Goal: Task Accomplishment & Management: Use online tool/utility

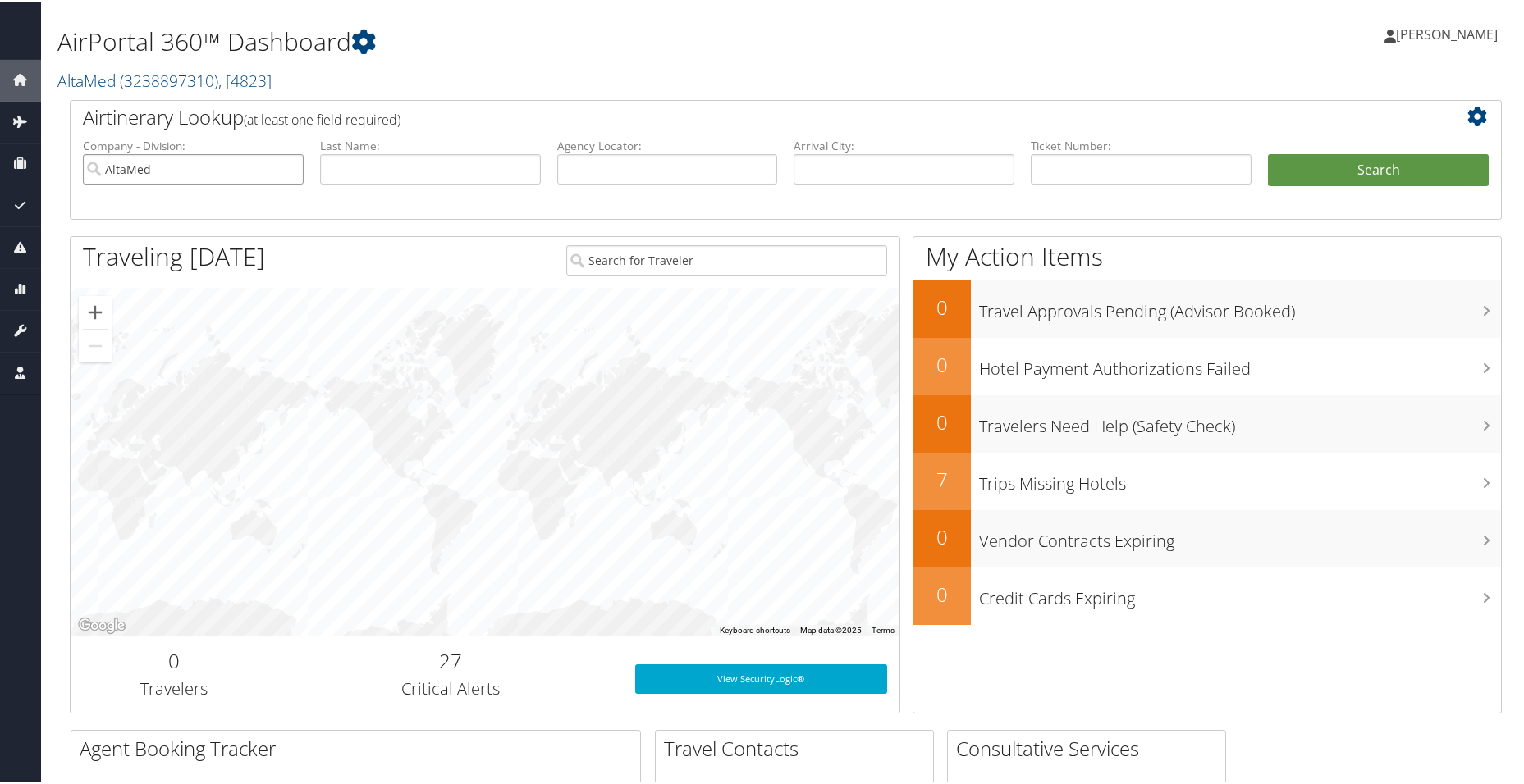
click at [287, 165] on input "AltaMed" at bounding box center [193, 167] width 220 height 30
click at [712, 169] on input "text" at bounding box center [667, 167] width 220 height 30
paste input "OBARBT"
type input "OBARBT"
click at [1268, 152] on button "Search" at bounding box center [1378, 168] width 220 height 33
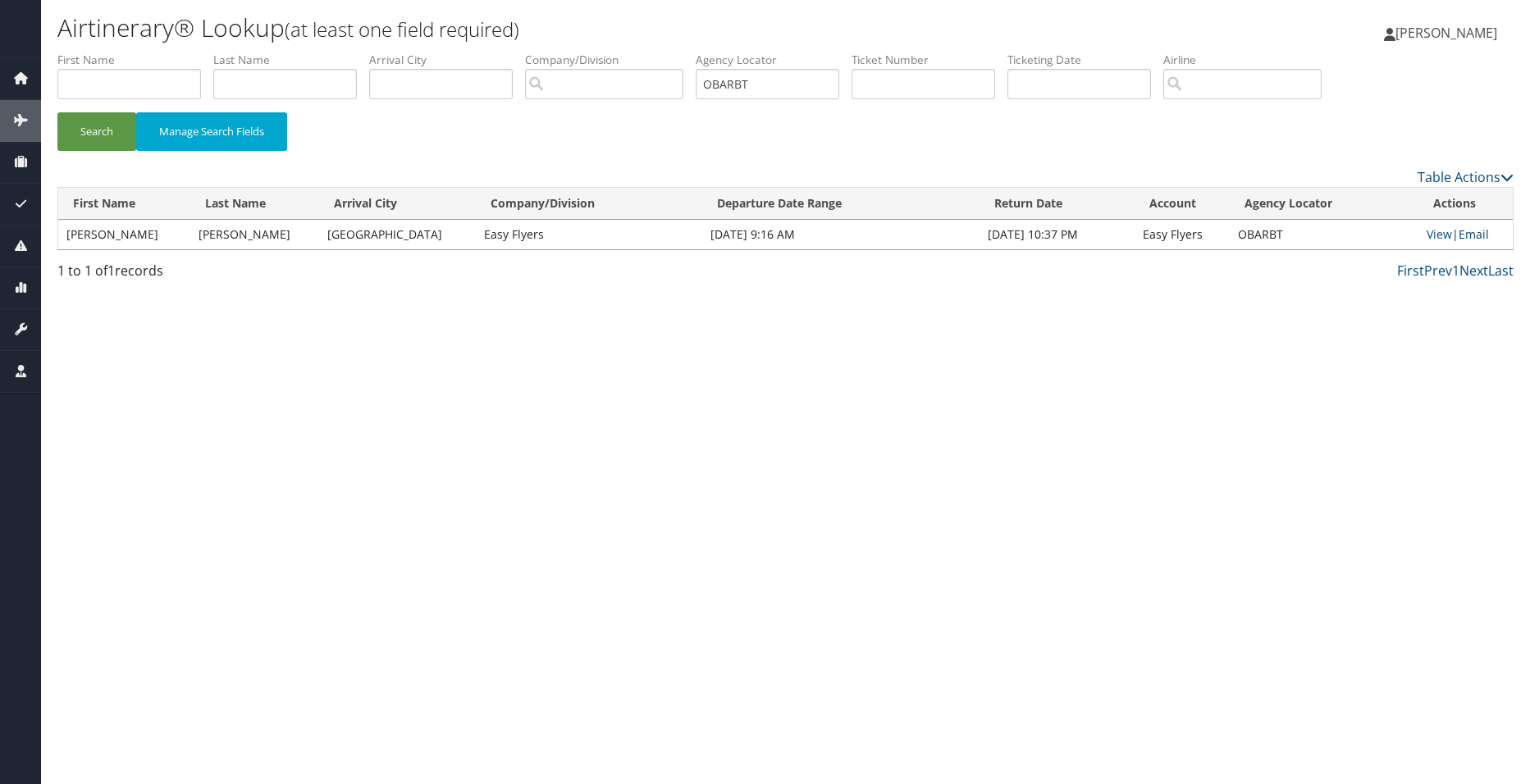
click at [1476, 229] on link "Email" at bounding box center [1474, 234] width 30 height 16
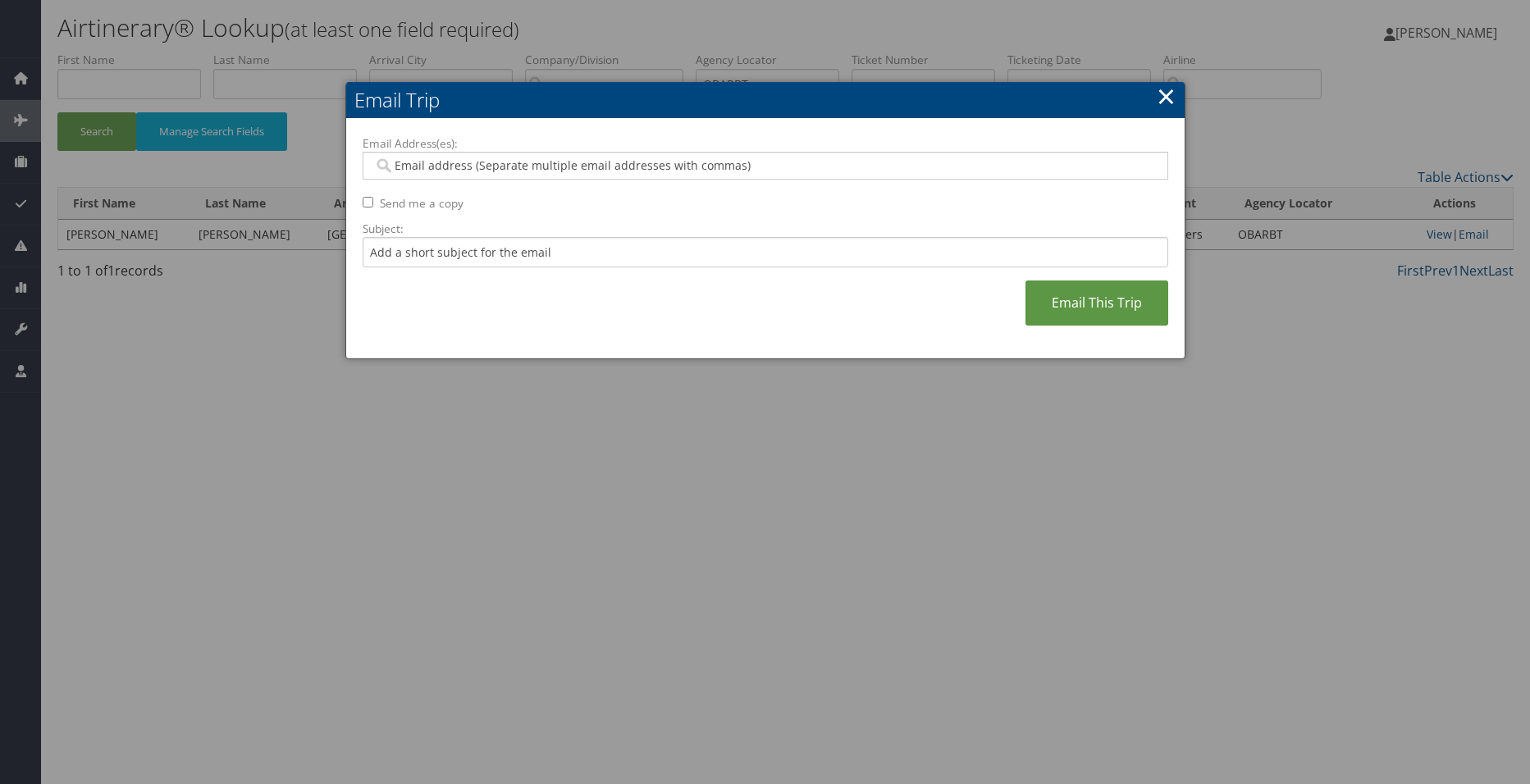
click at [588, 171] on input "Email Address(es):" at bounding box center [765, 165] width 783 height 17
paste input "[EMAIL_ADDRESS][PERSON_NAME][DOMAIN_NAME],[PERSON_NAME][EMAIL_ADDRESS][PERSON_N…"
type input "[EMAIL_ADDRESS][PERSON_NAME][DOMAIN_NAME],[PERSON_NAME][EMAIL_ADDRESS][PERSON_N…"
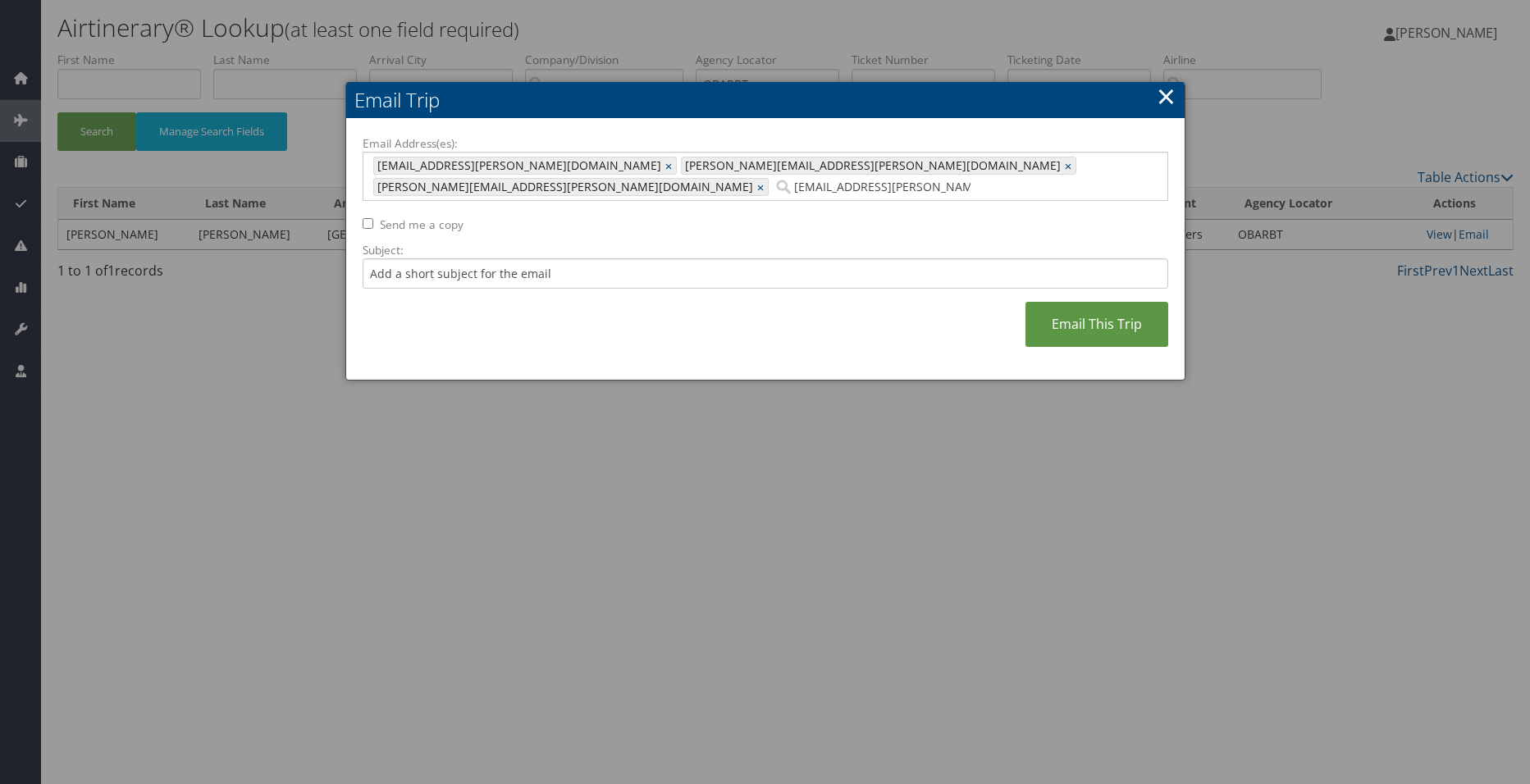
type input "[EMAIL_ADDRESS][PERSON_NAME][DOMAIN_NAME], [PERSON_NAME][EMAIL_ADDRESS][PERSON_…"
click at [1103, 304] on link "Email This Trip" at bounding box center [1096, 324] width 142 height 45
